Goal: Connect with others: Connect with others

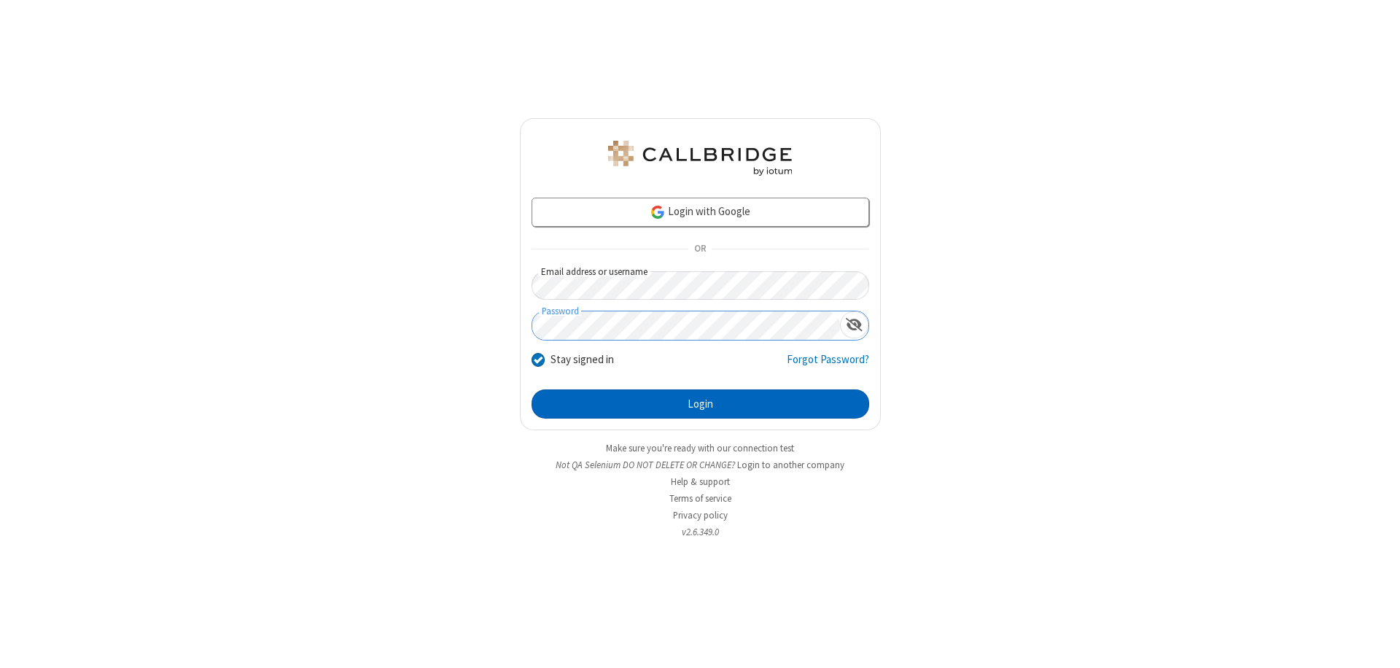
click at [700, 404] on button "Login" at bounding box center [700, 403] width 338 height 29
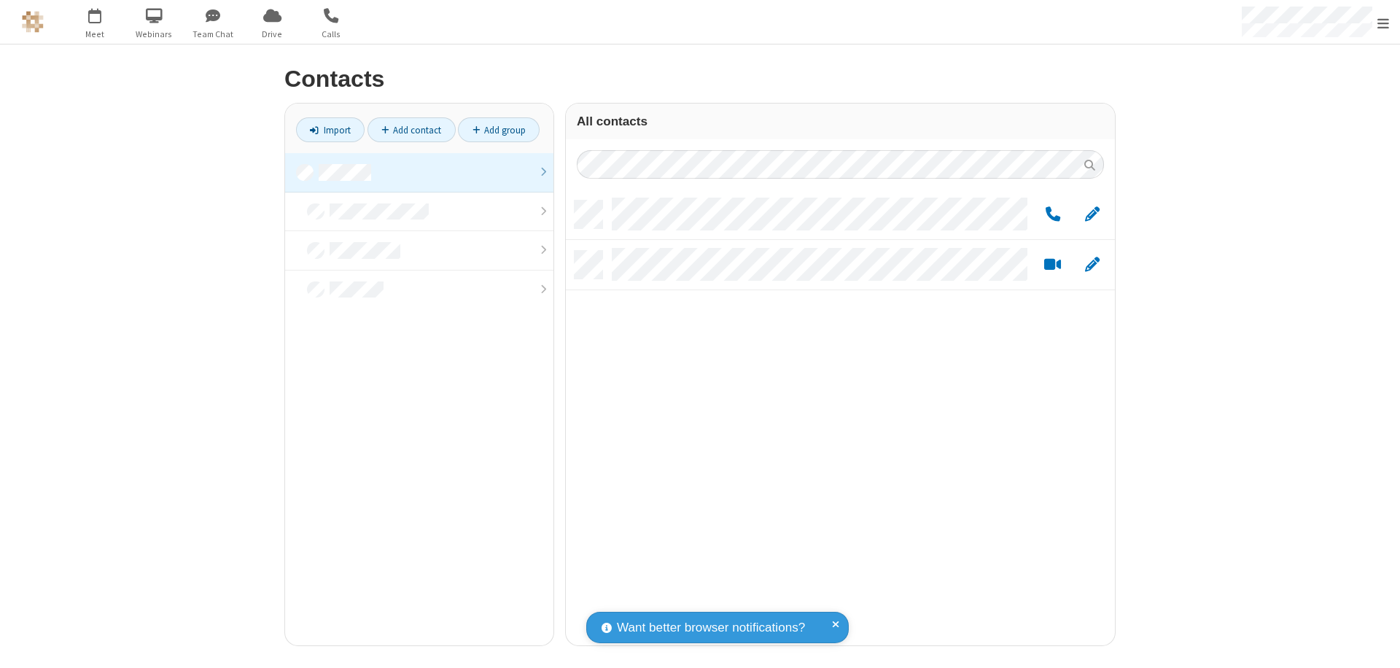
scroll to position [445, 538]
click at [419, 172] on link at bounding box center [419, 172] width 268 height 39
click at [499, 130] on link "Add group" at bounding box center [499, 129] width 82 height 25
